Goal: Information Seeking & Learning: Understand process/instructions

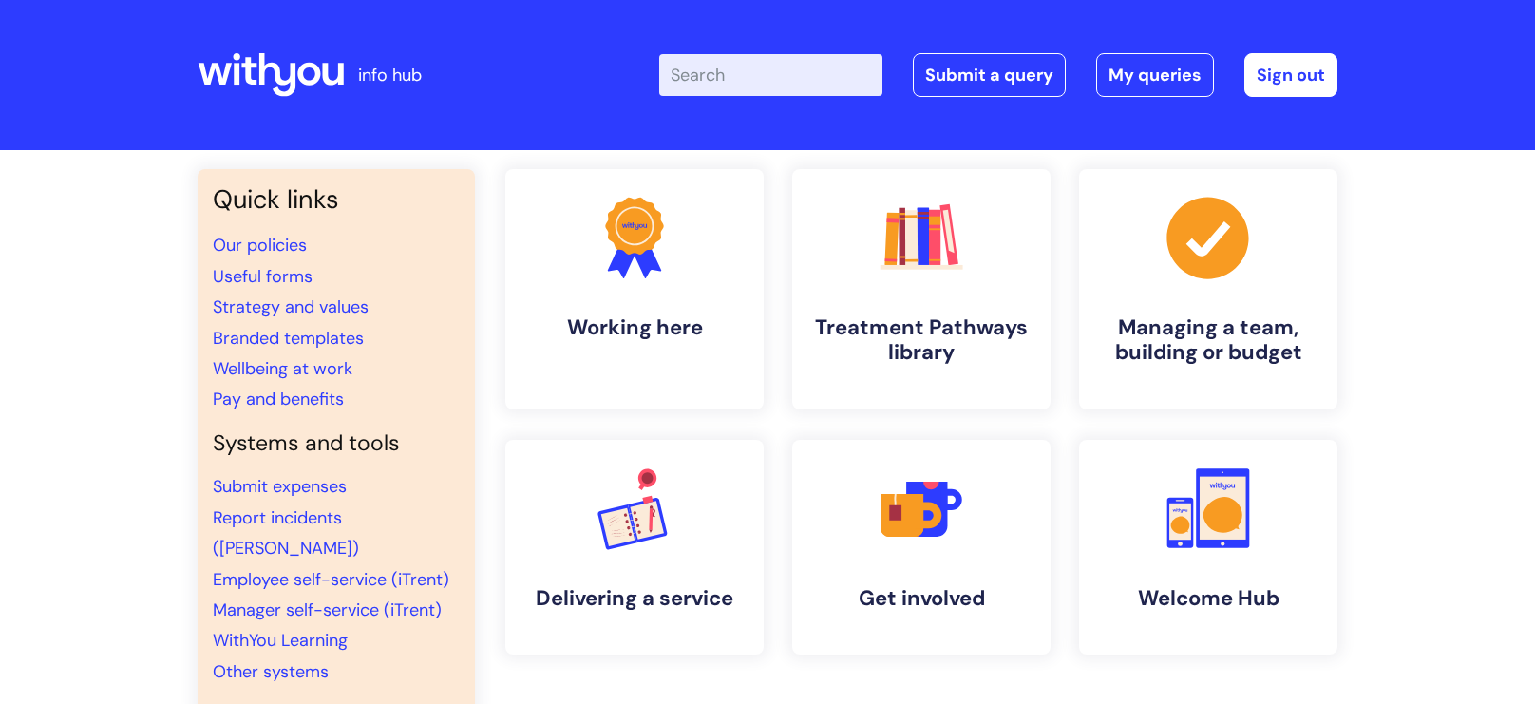
click at [796, 67] on input "Enter your search term here..." at bounding box center [770, 75] width 223 height 42
type input "my journey plan"
click button "Search" at bounding box center [0, 0] width 0 height 0
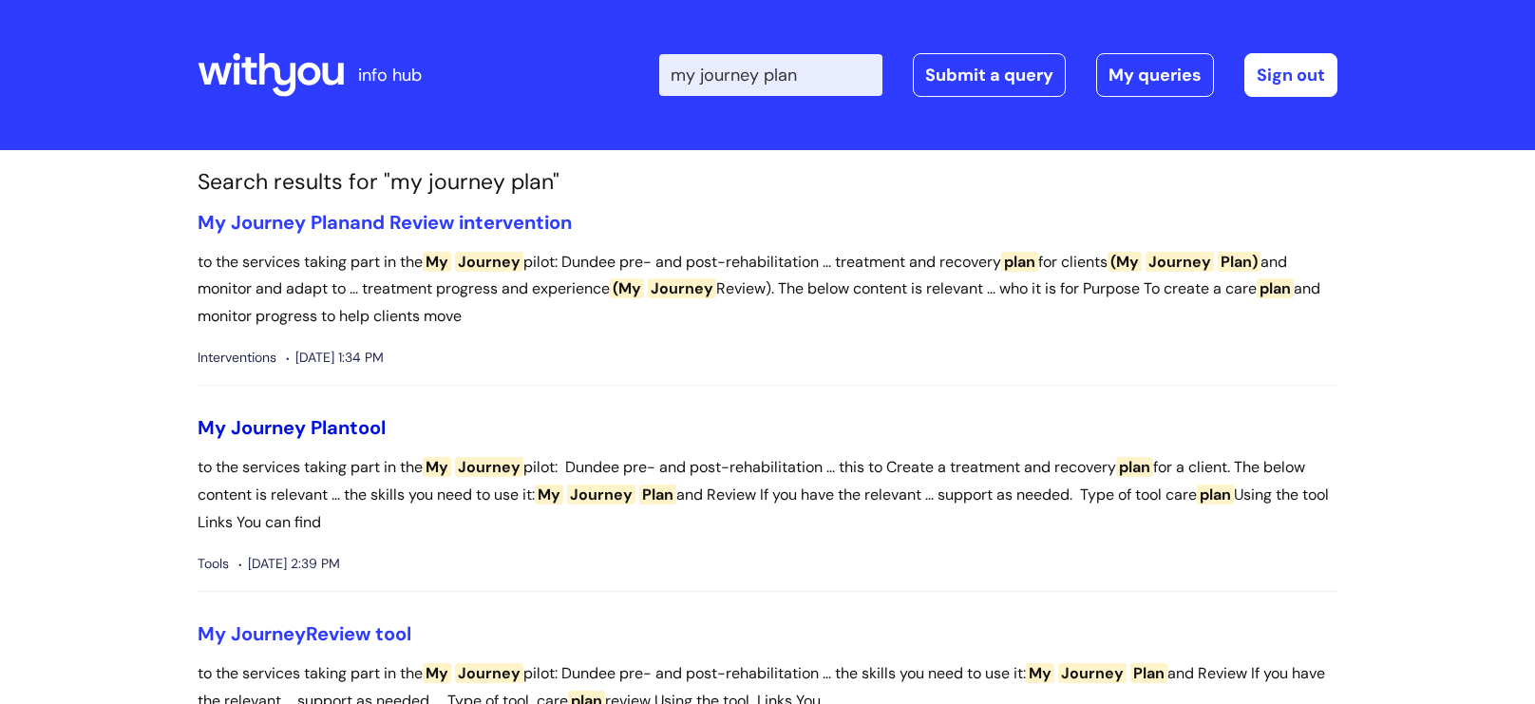
click at [267, 428] on span "Journey" at bounding box center [268, 427] width 75 height 25
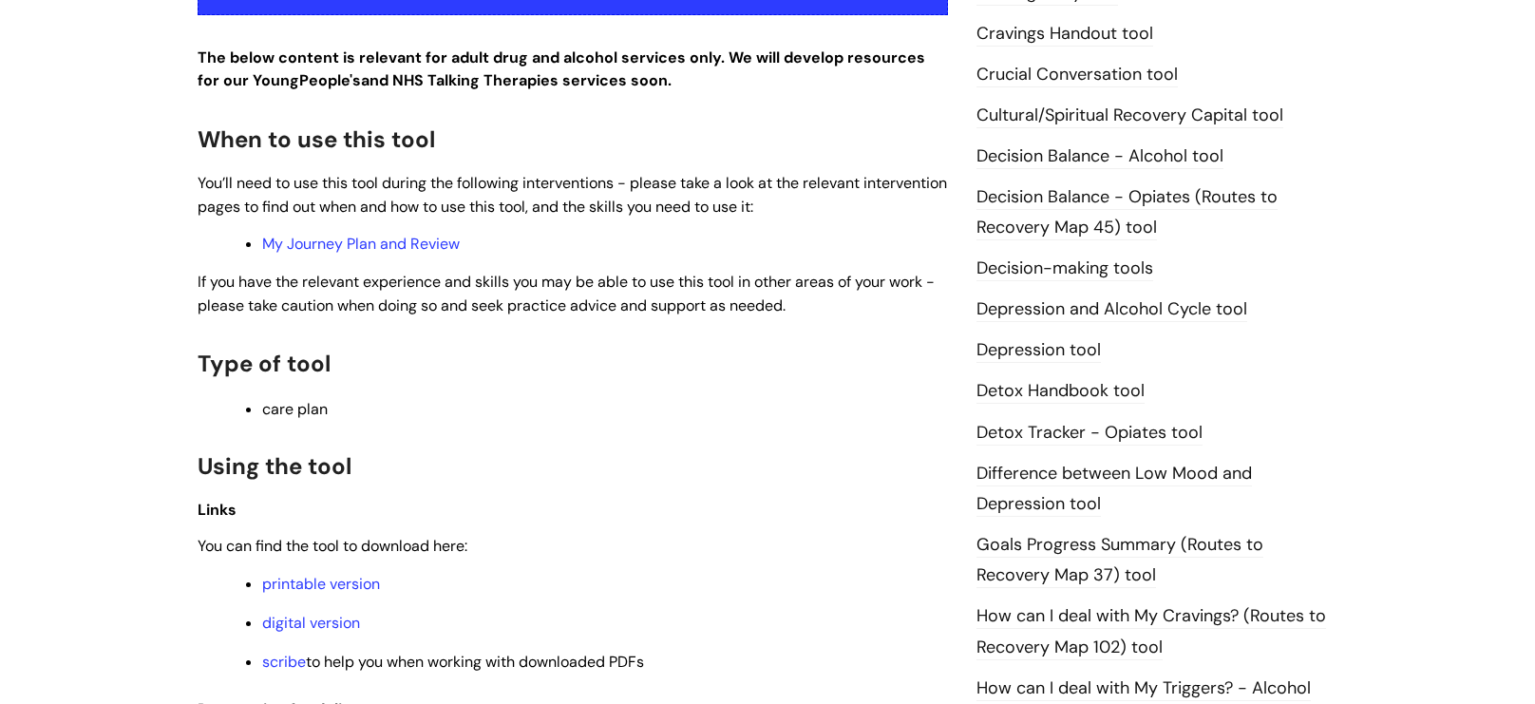
scroll to position [846, 0]
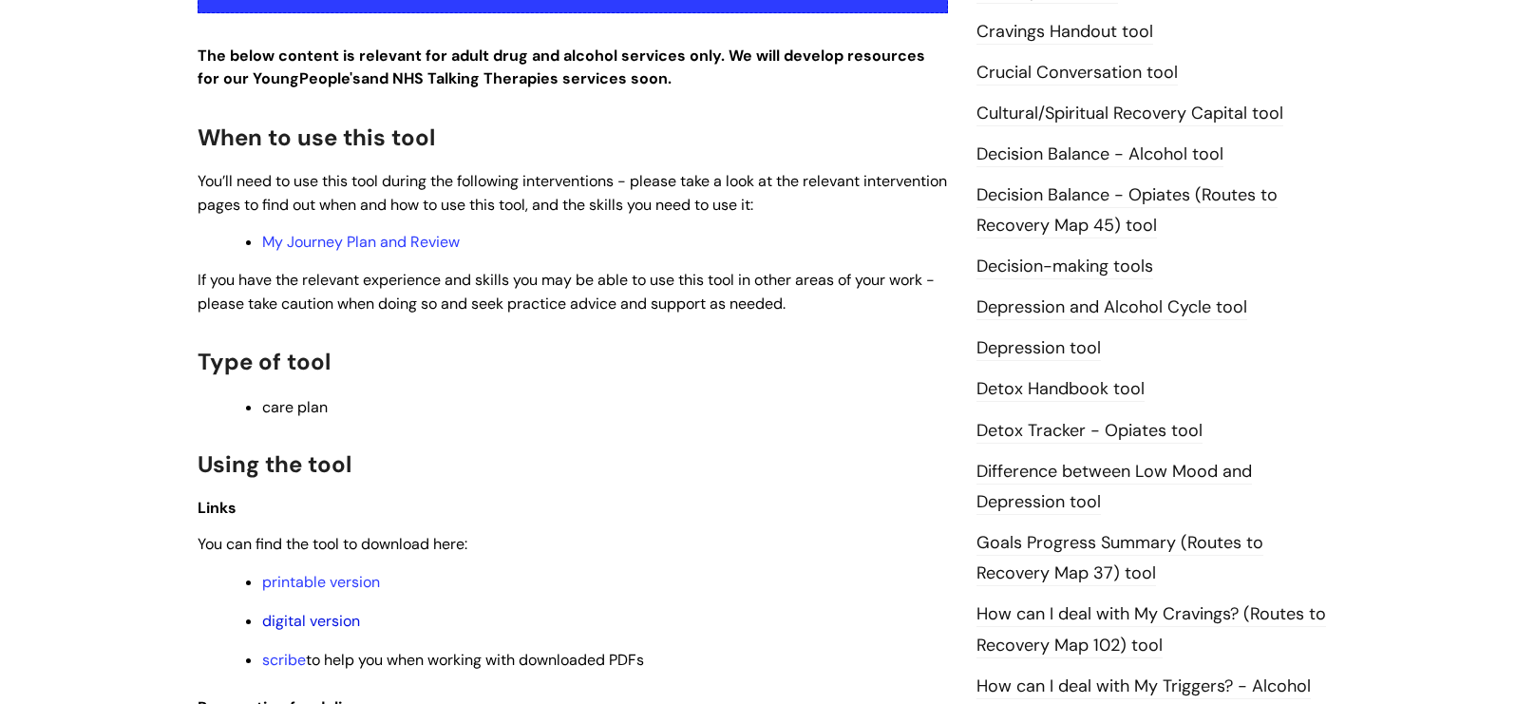
click at [311, 619] on link "digital version" at bounding box center [311, 621] width 98 height 20
